Goal: Task Accomplishment & Management: Manage account settings

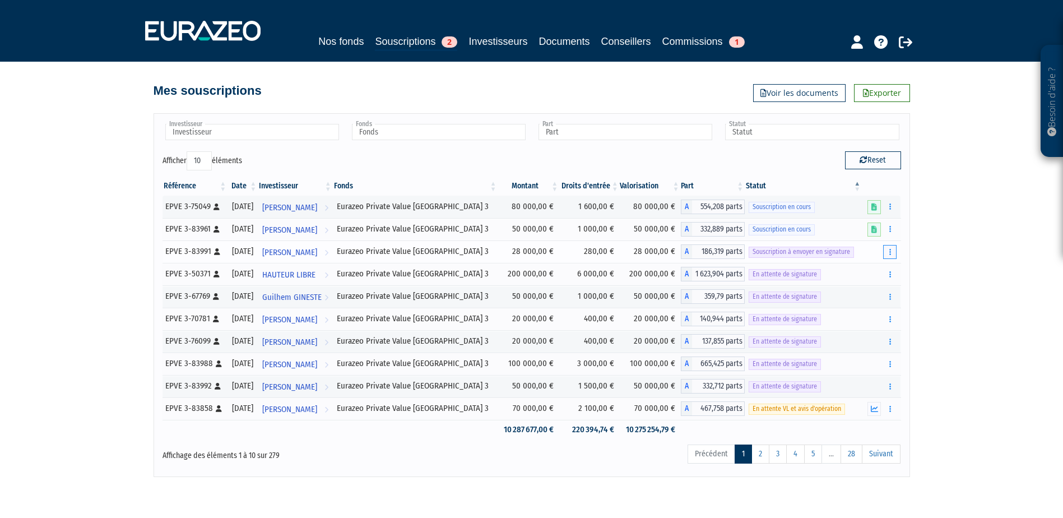
click at [886, 253] on button "button" at bounding box center [889, 252] width 13 height 14
click at [864, 271] on link "Envoyer à signer" at bounding box center [861, 272] width 64 height 18
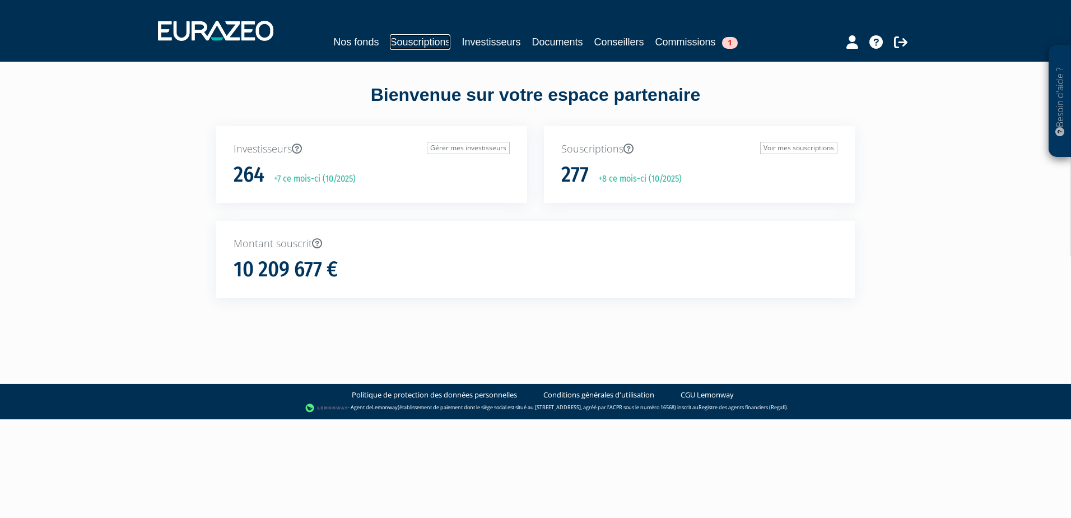
click at [415, 43] on link "Souscriptions" at bounding box center [420, 42] width 61 height 16
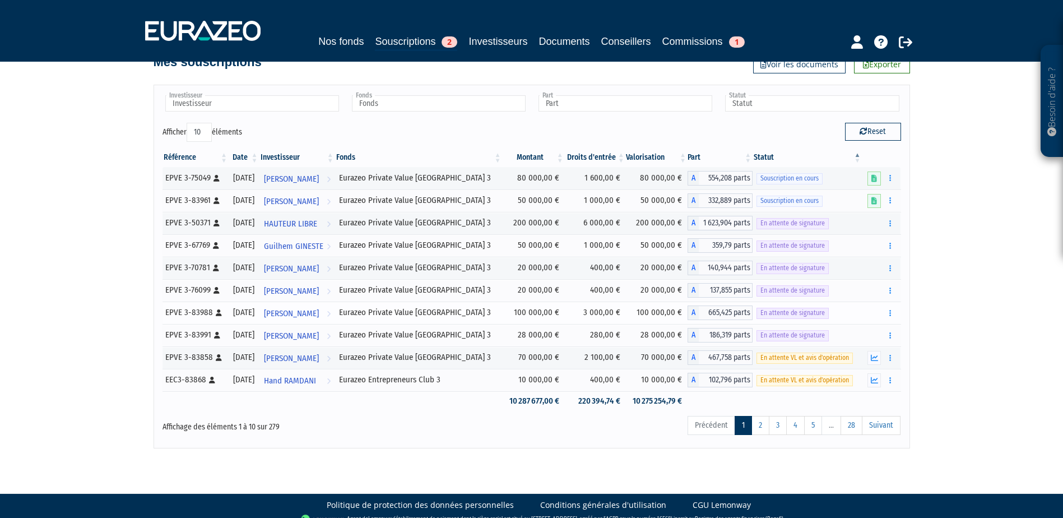
scroll to position [41, 0]
